Goal: Find specific page/section: Find specific page/section

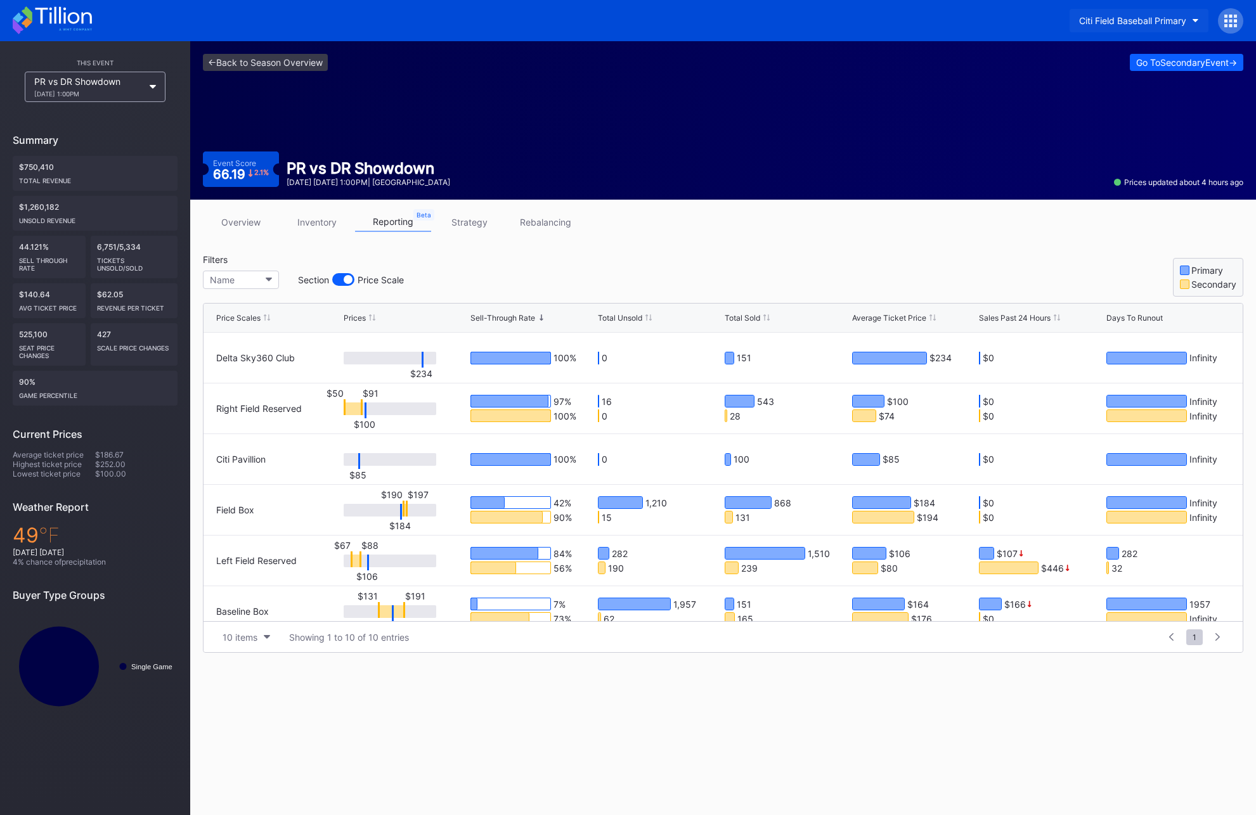
click at [1094, 23] on div "Citi Field Baseball Primary" at bounding box center [1132, 20] width 107 height 11
type input "coh"
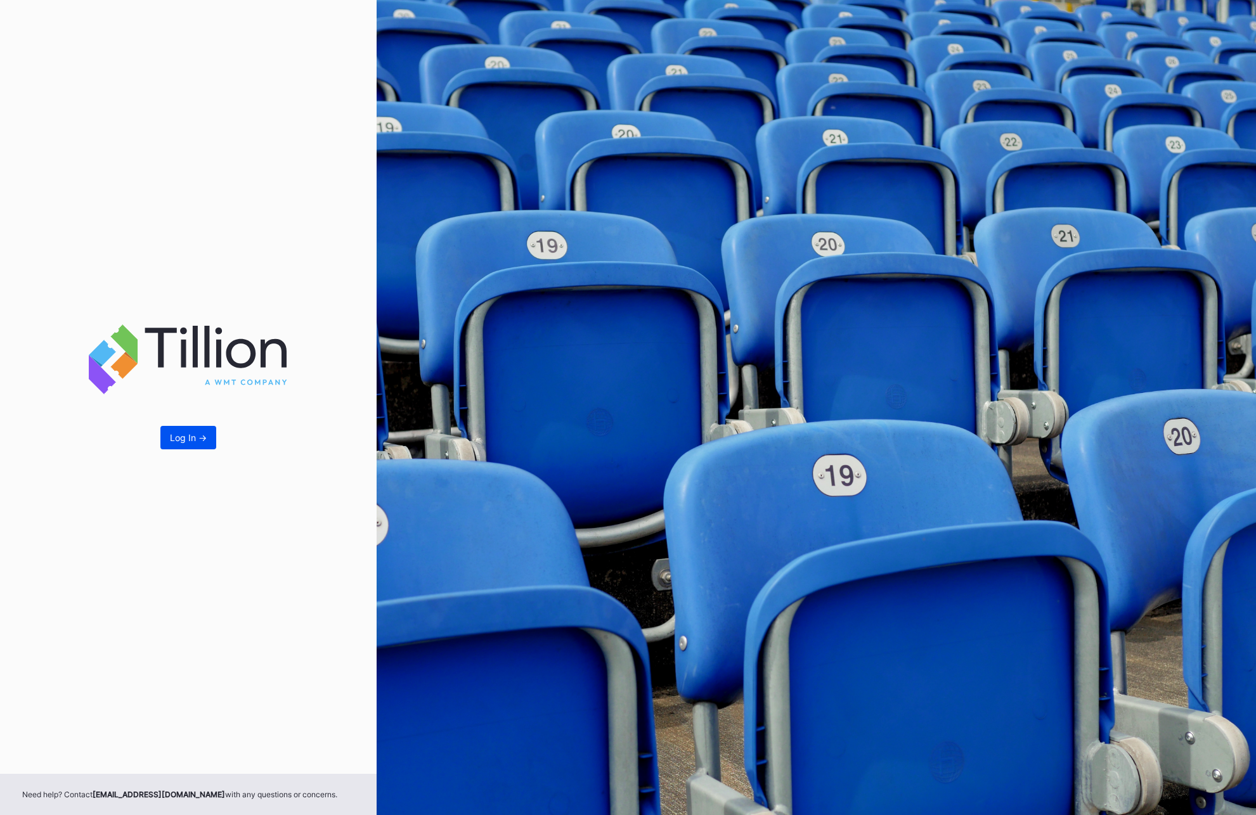
click at [185, 429] on button "Log In ->" at bounding box center [188, 437] width 56 height 23
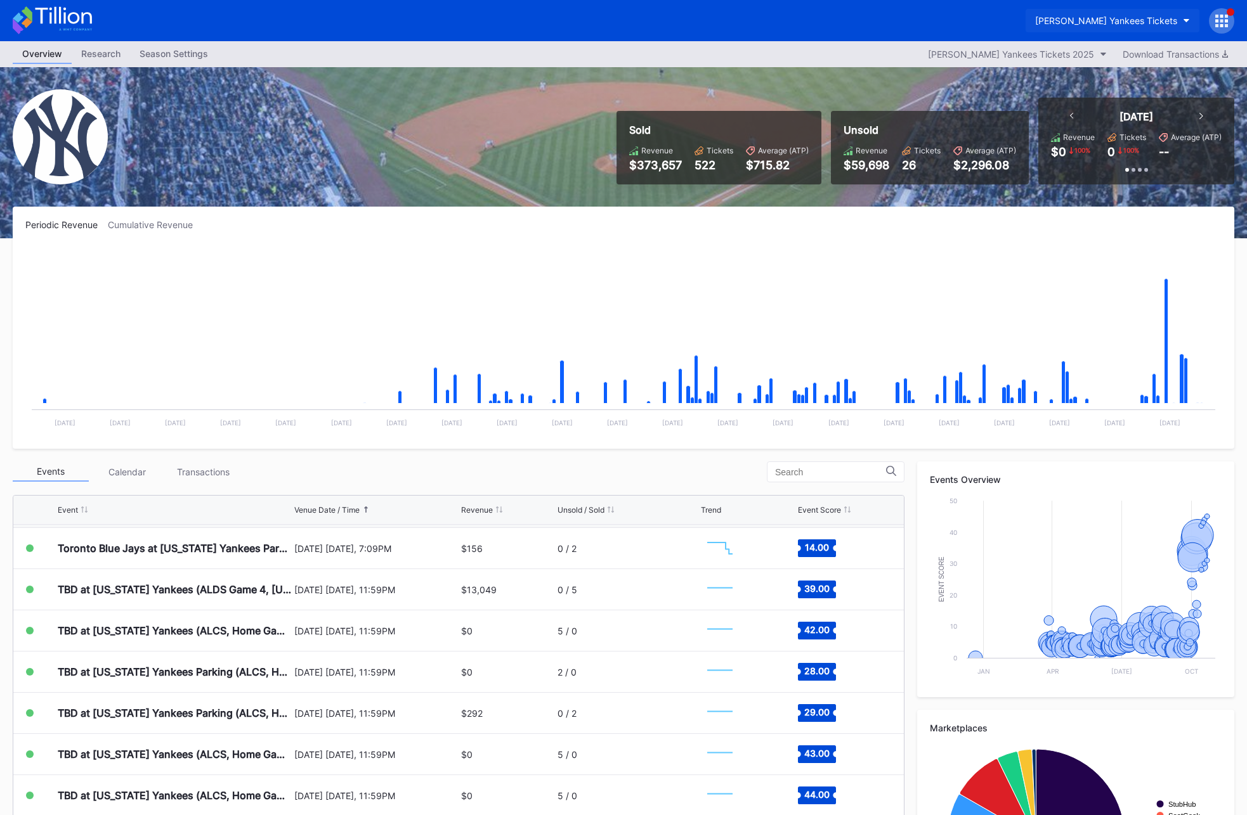
click at [1140, 31] on button "[PERSON_NAME] Yankees Tickets" at bounding box center [1112, 20] width 174 height 23
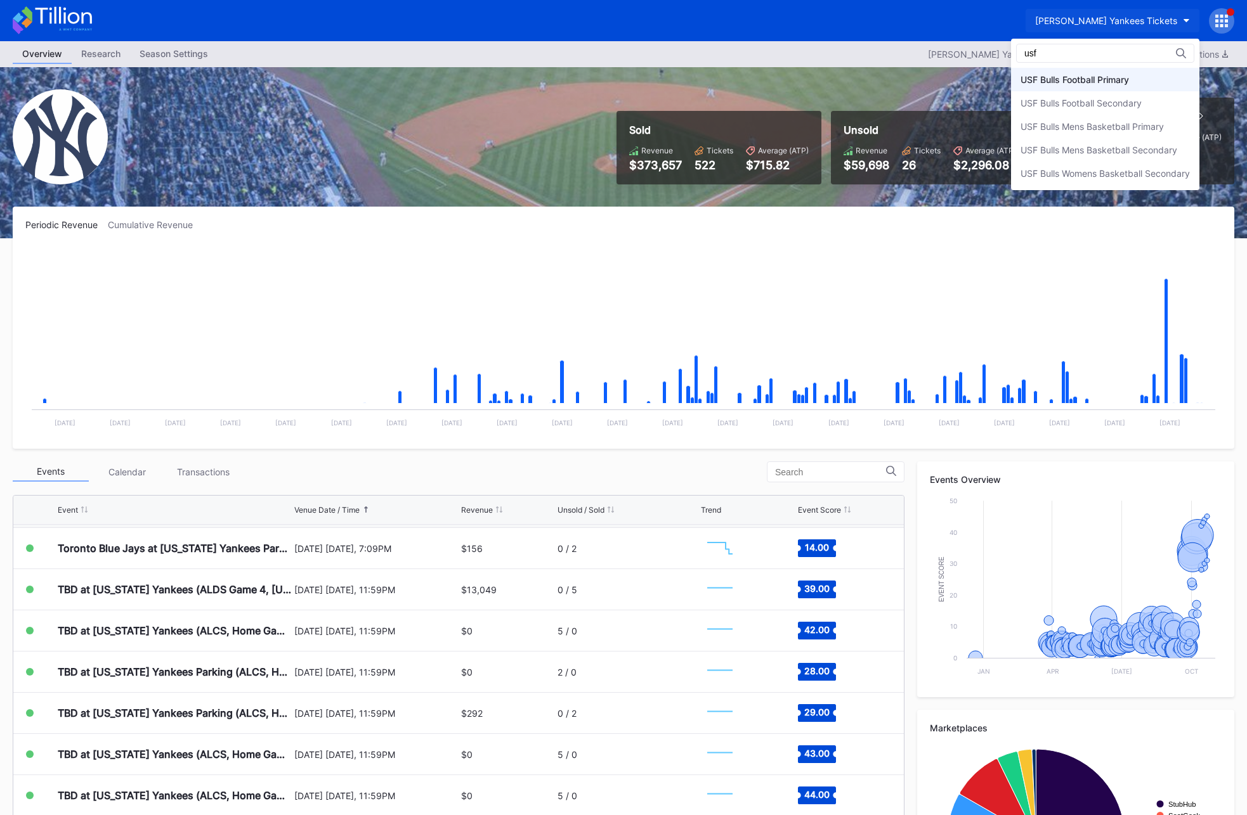
type input "usf"
